Goal: Navigation & Orientation: Find specific page/section

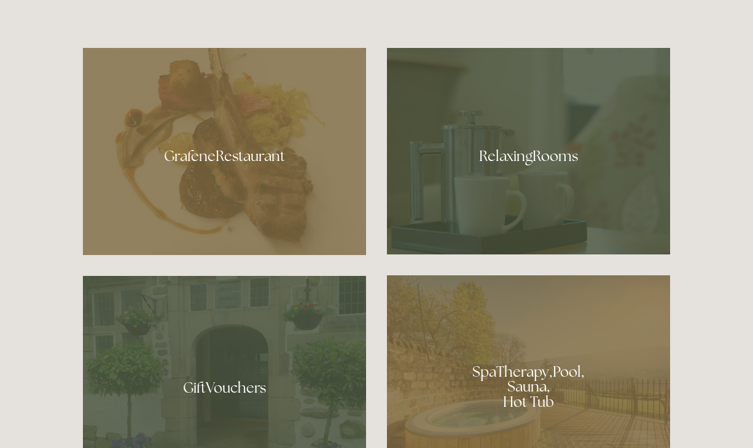
scroll to position [737, 0]
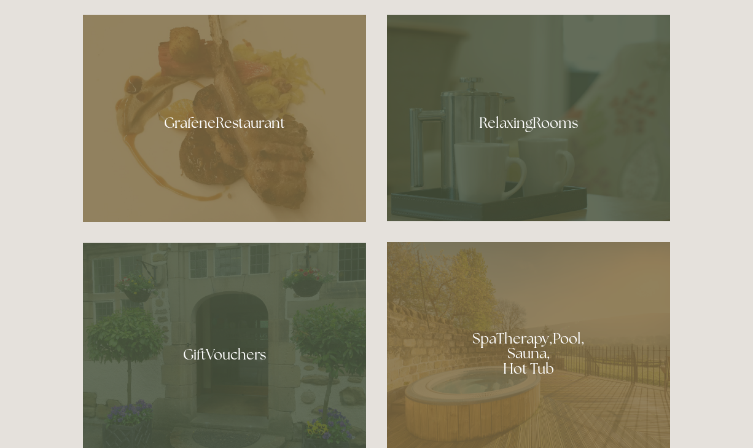
click at [496, 121] on div at bounding box center [528, 118] width 283 height 206
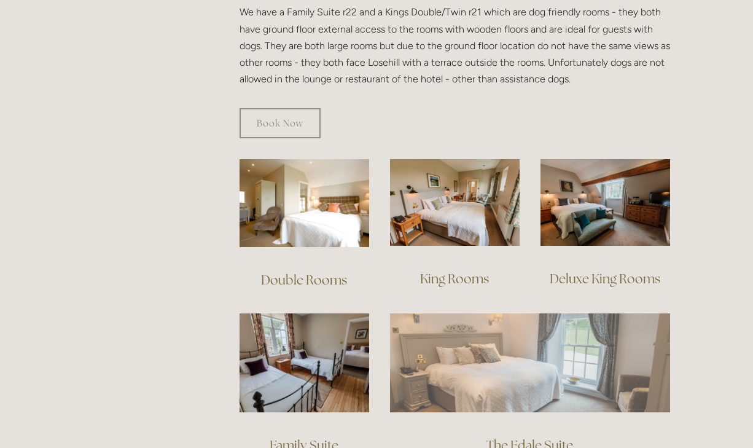
scroll to position [737, 0]
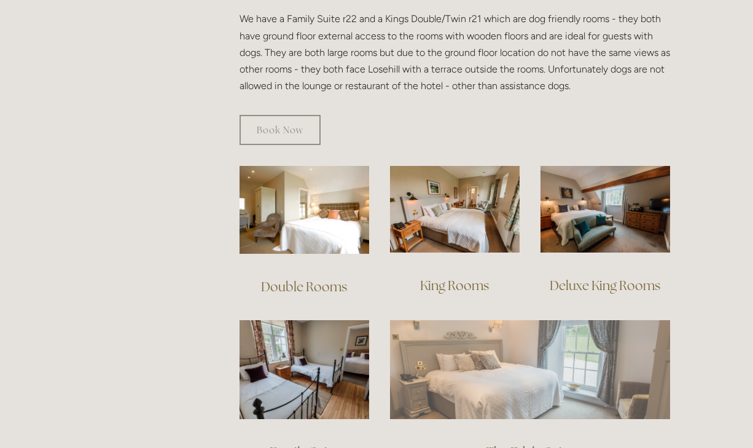
click at [506, 347] on img at bounding box center [530, 369] width 280 height 98
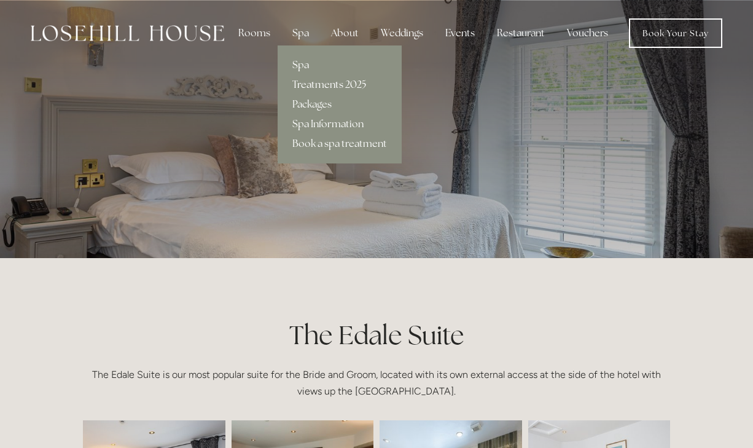
click at [322, 84] on link "Treatments 2025" at bounding box center [340, 85] width 124 height 20
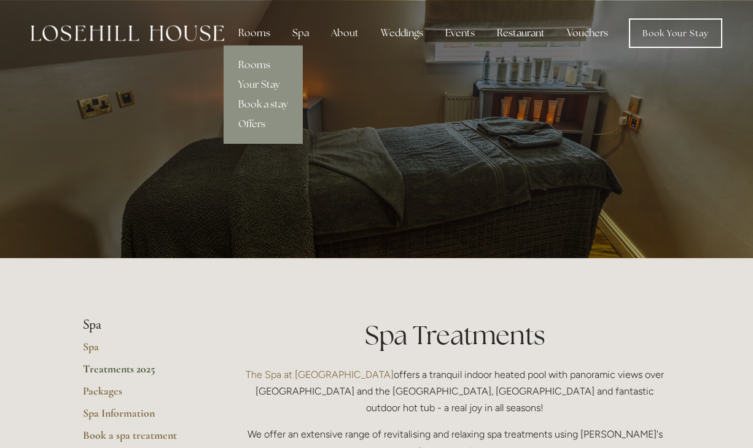
click at [266, 31] on div "Rooms" at bounding box center [254, 33] width 52 height 25
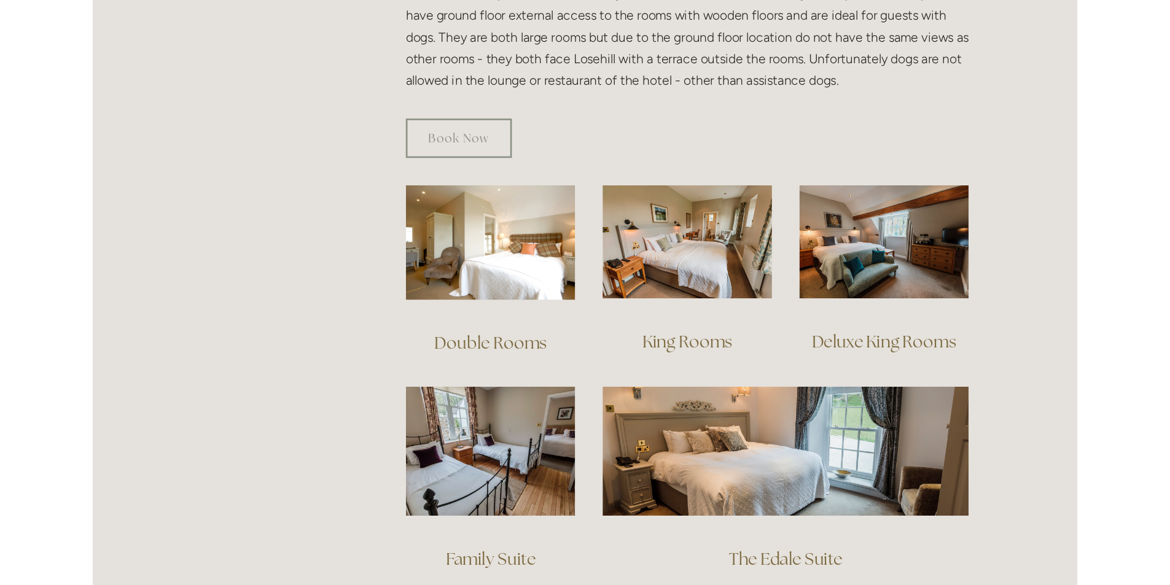
scroll to position [798, 0]
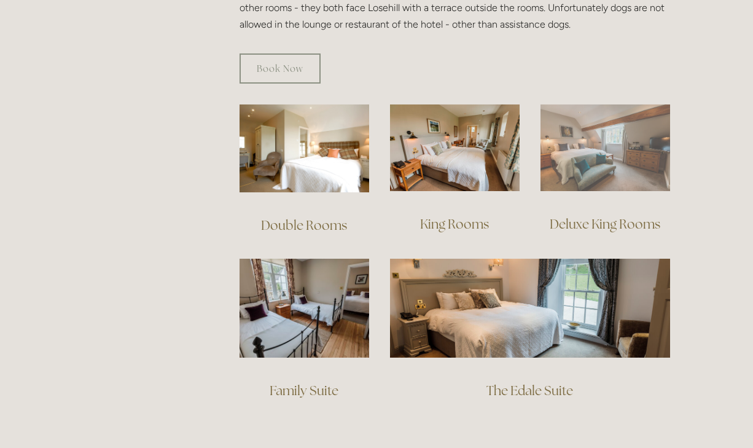
click at [606, 132] on img at bounding box center [605, 147] width 130 height 87
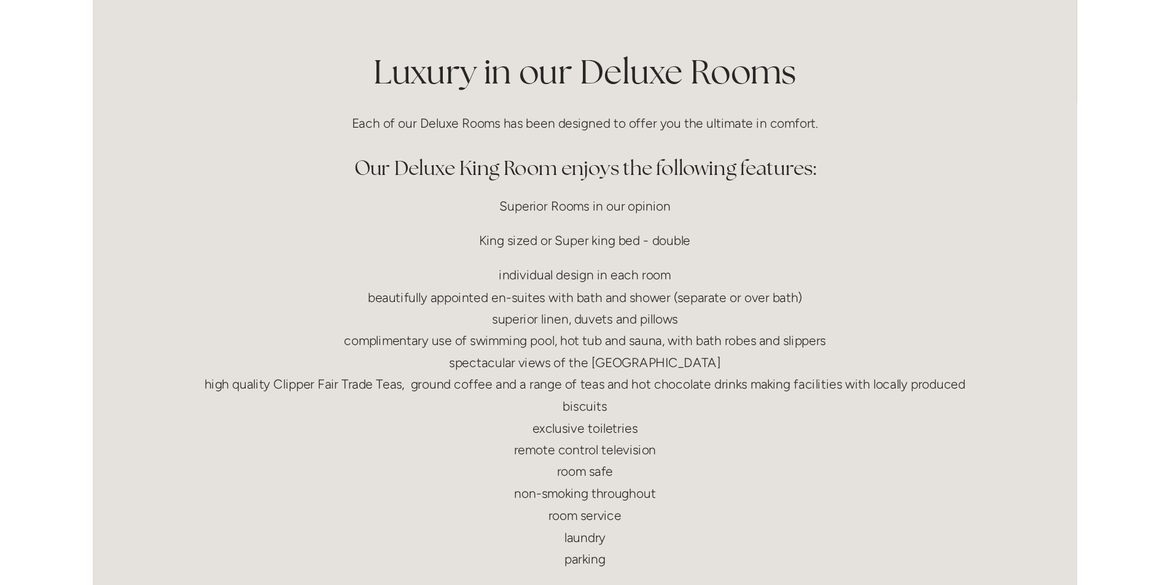
scroll to position [430, 0]
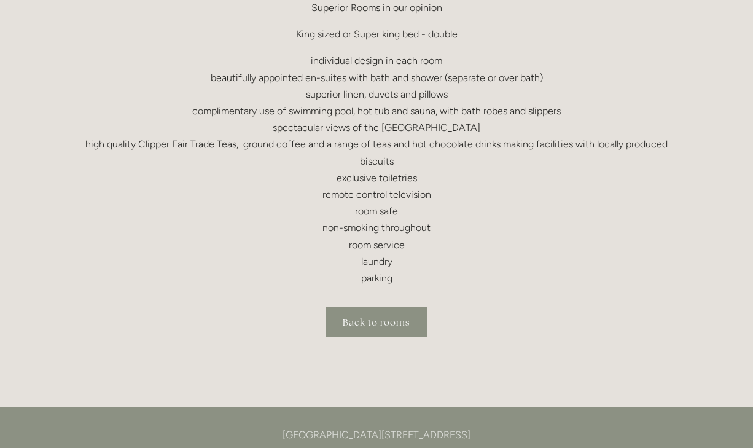
click at [357, 314] on link "Back to rooms" at bounding box center [376, 322] width 102 height 30
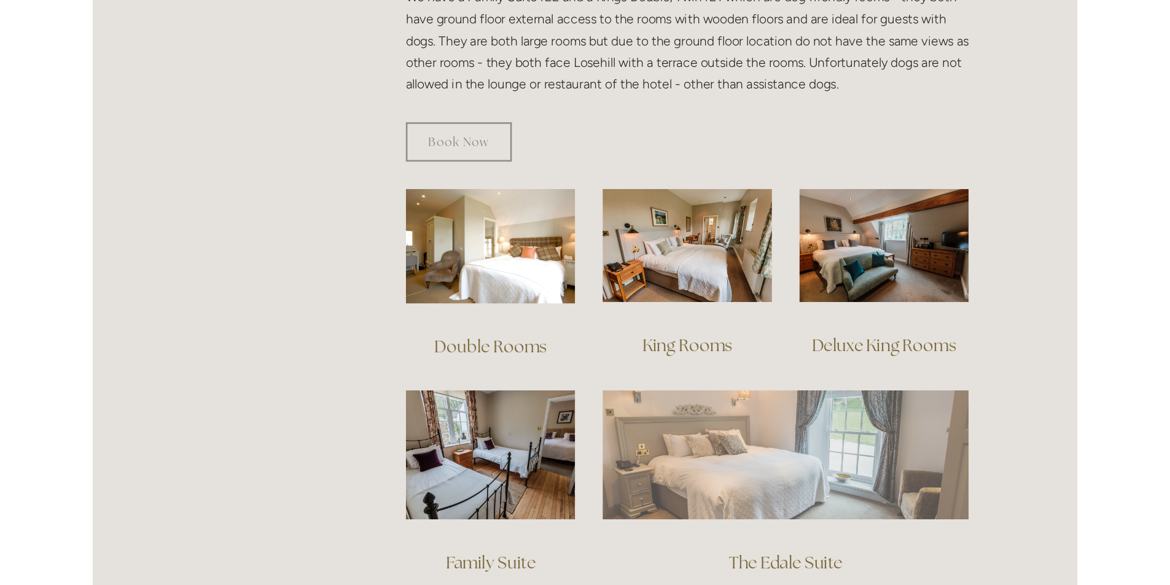
scroll to position [737, 0]
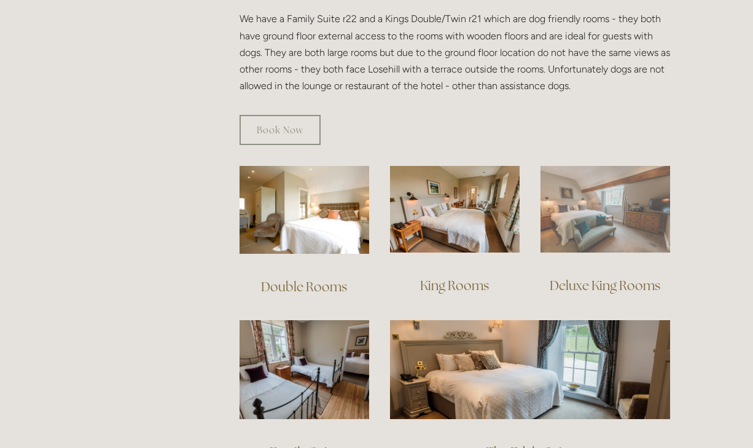
click at [602, 211] on img at bounding box center [605, 209] width 130 height 87
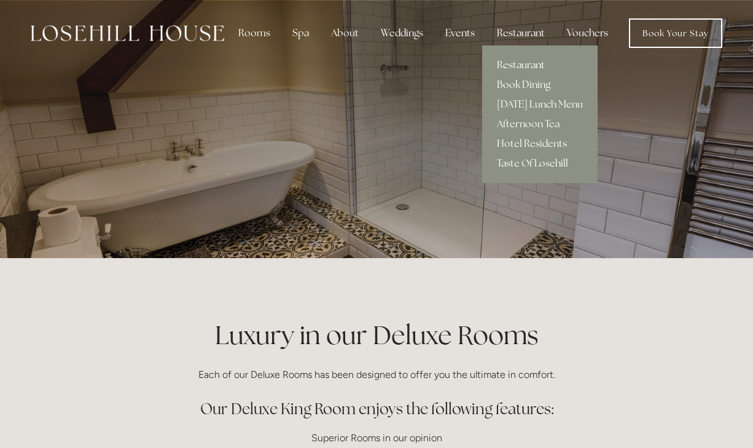
click at [512, 32] on div "Restaurant" at bounding box center [521, 33] width 68 height 25
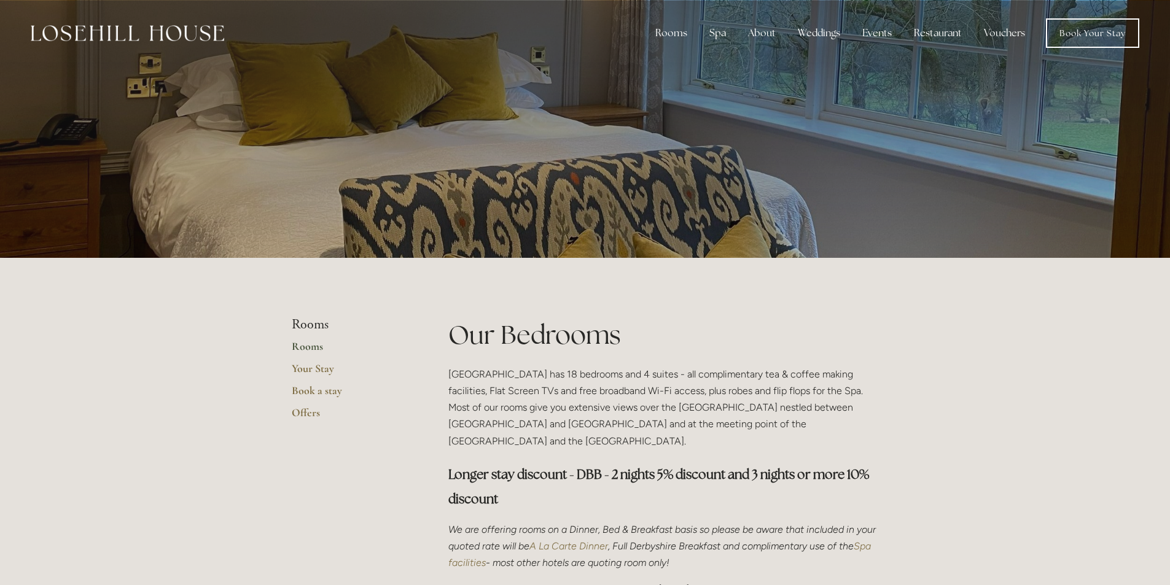
scroll to position [737, 0]
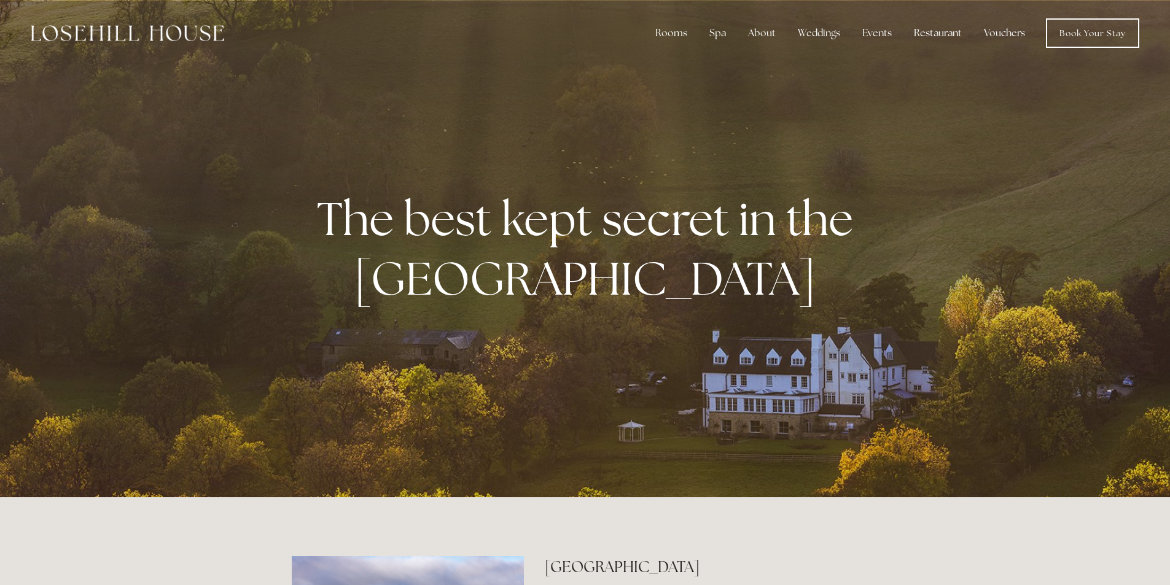
scroll to position [737, 0]
